Goal: Task Accomplishment & Management: Manage account settings

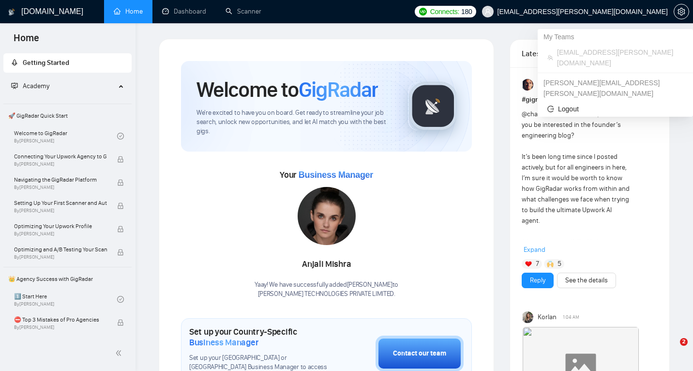
click at [646, 12] on span "[EMAIL_ADDRESS][PERSON_NAME][DOMAIN_NAME]" at bounding box center [583, 12] width 170 height 0
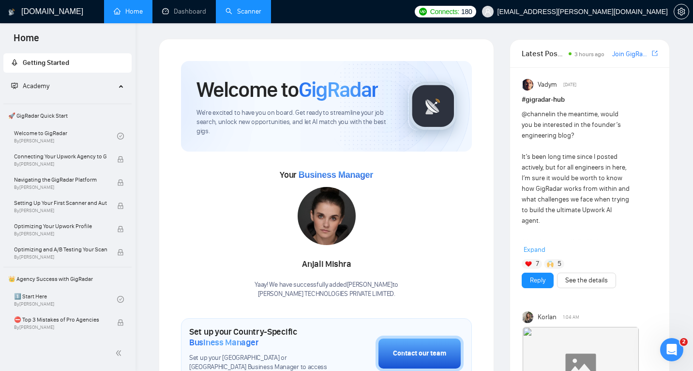
click at [262, 11] on link "Scanner" at bounding box center [244, 11] width 36 height 8
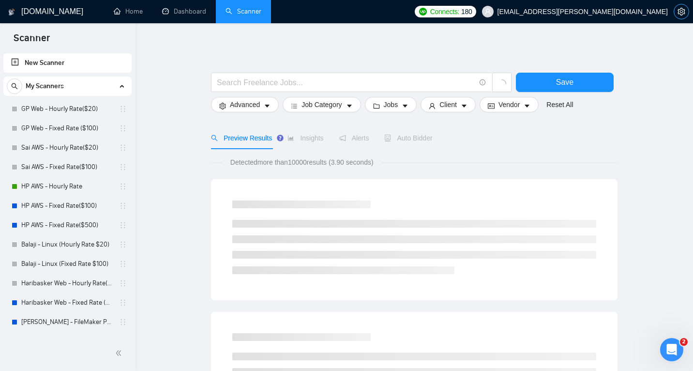
click at [683, 10] on icon "setting" at bounding box center [682, 12] width 8 height 8
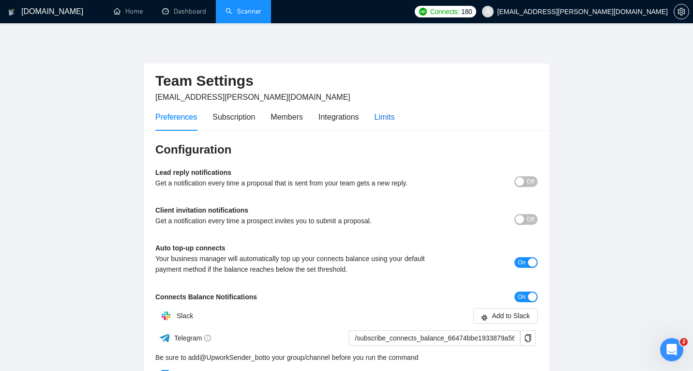
click at [395, 122] on div "Limits" at bounding box center [385, 117] width 20 height 12
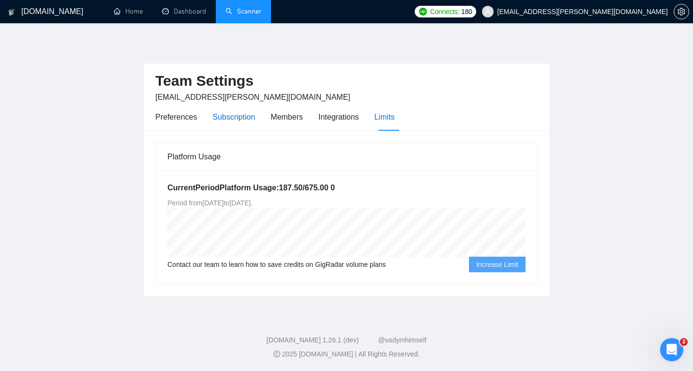
click at [234, 119] on div "Subscription" at bounding box center [234, 117] width 43 height 12
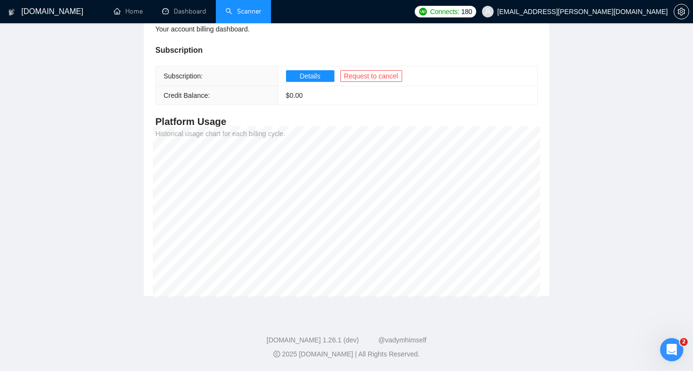
scroll to position [133, 0]
click at [662, 320] on footer "[DOMAIN_NAME] 1.26.1 (dev) @vadymhimself 2025 [DOMAIN_NAME] | All Rights Reserv…" at bounding box center [346, 341] width 693 height 59
click at [670, 346] on icon "Open Intercom Messenger" at bounding box center [671, 348] width 16 height 16
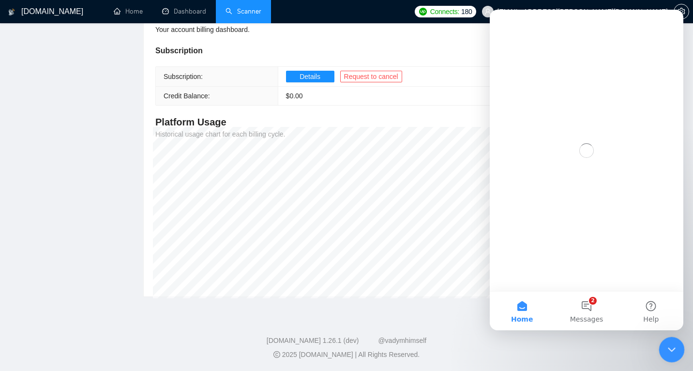
scroll to position [0, 0]
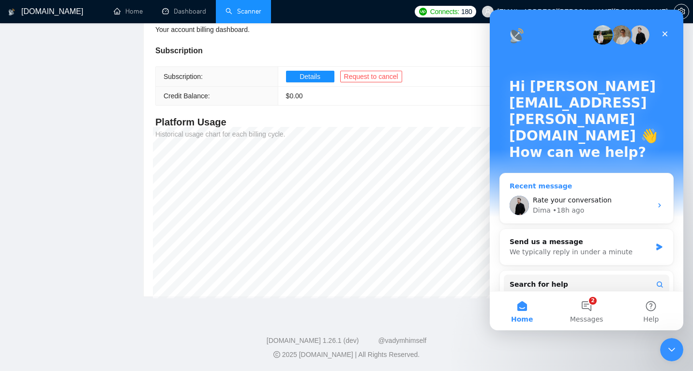
click at [550, 205] on div "Dima • 18h ago" at bounding box center [592, 210] width 119 height 10
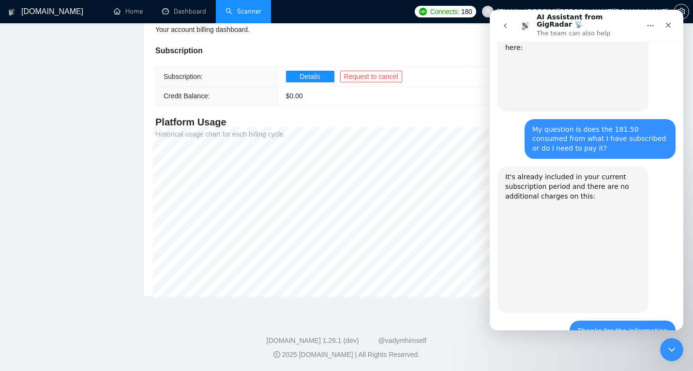
click at [442, 65] on div "Subscription Subscription: Details Request to cancel Credit Balance: $ 0.00" at bounding box center [346, 75] width 383 height 61
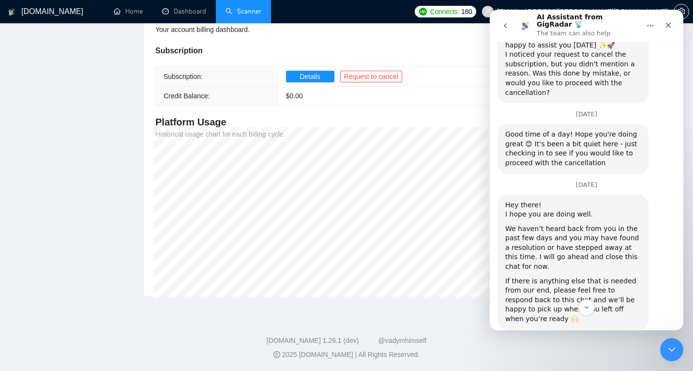
scroll to position [435, 0]
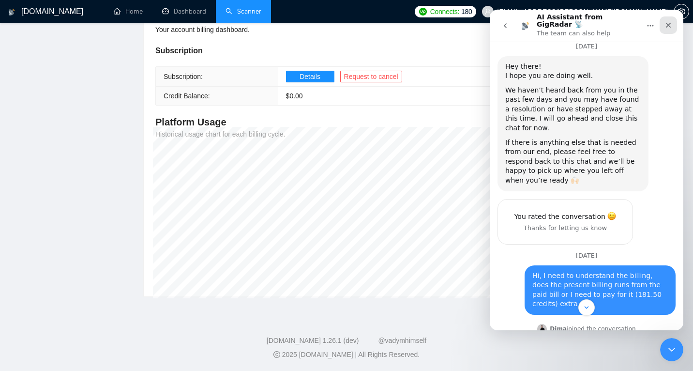
click at [667, 23] on icon "Close" at bounding box center [669, 25] width 8 height 8
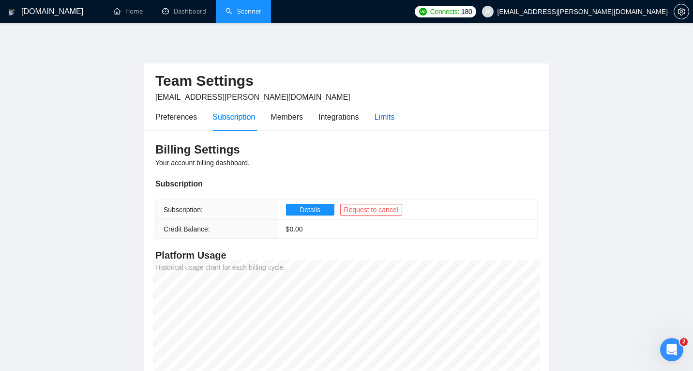
scroll to position [0, 0]
click at [394, 121] on div "Limits" at bounding box center [385, 117] width 20 height 12
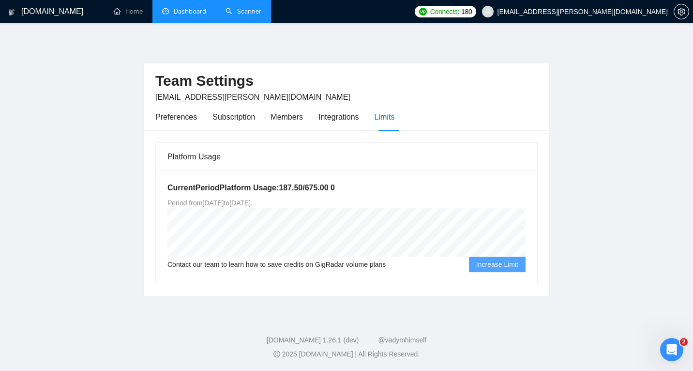
click at [190, 11] on link "Dashboard" at bounding box center [184, 11] width 44 height 8
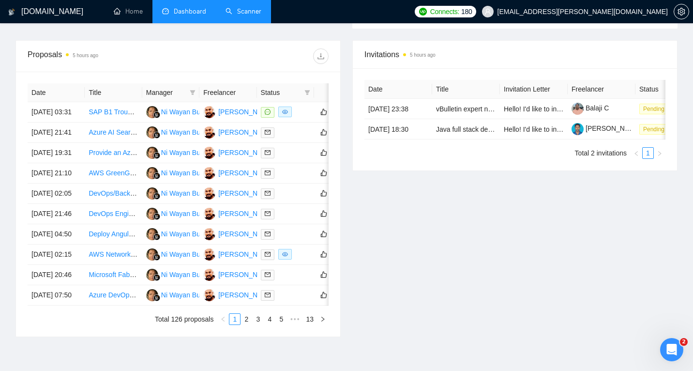
scroll to position [366, 0]
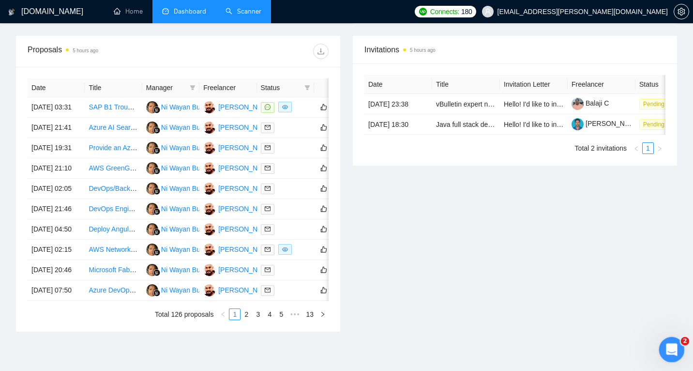
click at [667, 342] on icon "Open Intercom Messenger" at bounding box center [671, 348] width 16 height 16
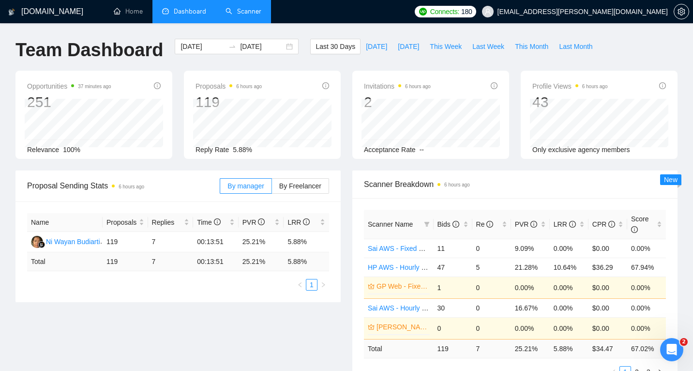
scroll to position [0, 0]
